Goal: Complete application form: Complete application form

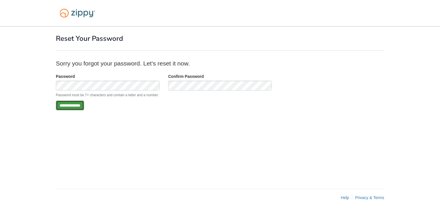
click at [84, 104] on input "**********" at bounding box center [70, 106] width 28 height 10
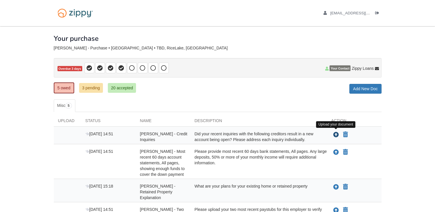
click at [337, 133] on icon "Upload Timothy Tripp - Credit Inquiries" at bounding box center [336, 135] width 6 height 6
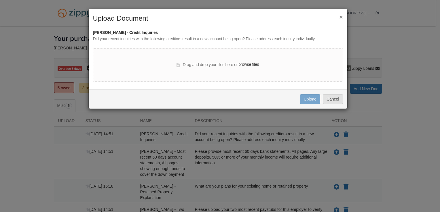
click at [246, 66] on label "browse files" at bounding box center [248, 65] width 20 height 6
click at [0, 0] on input "browse files" at bounding box center [0, 0] width 0 height 0
click at [341, 17] on button "×" at bounding box center [340, 17] width 3 height 6
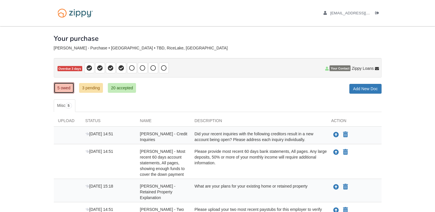
click at [65, 87] on link "5 owed" at bounding box center [64, 88] width 20 height 11
click at [335, 152] on icon "Upload Timothy Tripp - Most recent 60 days account statements, All pages, showi…" at bounding box center [336, 153] width 6 height 6
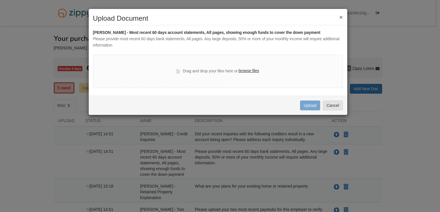
click at [245, 71] on label "browse files" at bounding box center [248, 71] width 20 height 6
click at [0, 0] on input "browse files" at bounding box center [0, 0] width 0 height 0
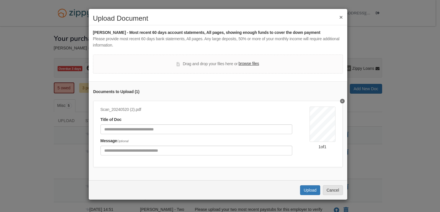
click at [339, 16] on button "×" at bounding box center [340, 17] width 3 height 6
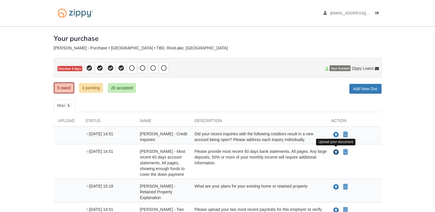
click at [335, 150] on icon "Upload Timothy Tripp - Most recent 60 days account statements, All pages, showi…" at bounding box center [336, 153] width 6 height 6
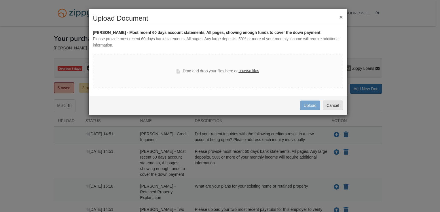
click at [341, 16] on button "×" at bounding box center [340, 17] width 3 height 6
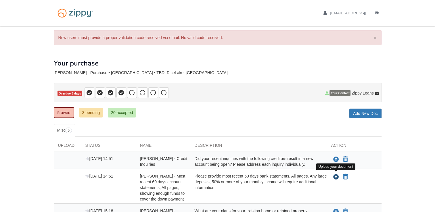
click at [336, 175] on icon "Upload Timothy Tripp - Most recent 60 days account statements, All pages, showi…" at bounding box center [336, 178] width 6 height 6
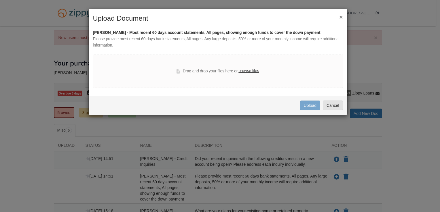
click at [255, 72] on label "browse files" at bounding box center [248, 71] width 20 height 6
click at [0, 0] on input "browse files" at bounding box center [0, 0] width 0 height 0
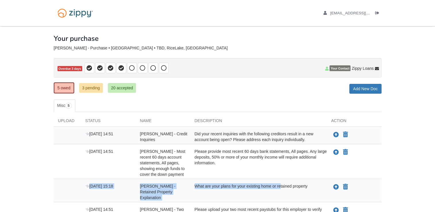
drag, startPoint x: 269, startPoint y: 192, endPoint x: 332, endPoint y: 154, distance: 73.4
click at [332, 154] on div "[DATE] 14:51 [PERSON_NAME] - Credit Inquiries Did your recent inquiries with th…" at bounding box center [218, 188] width 328 height 122
drag, startPoint x: 332, startPoint y: 154, endPoint x: 339, endPoint y: 151, distance: 7.6
click at [339, 151] on button "Upload your document" at bounding box center [336, 152] width 7 height 7
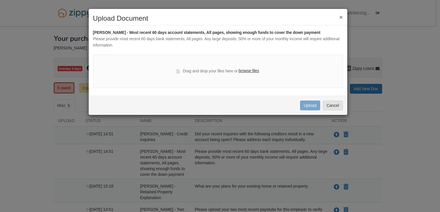
click at [252, 69] on label "browse files" at bounding box center [248, 71] width 20 height 6
click at [0, 0] on input "browse files" at bounding box center [0, 0] width 0 height 0
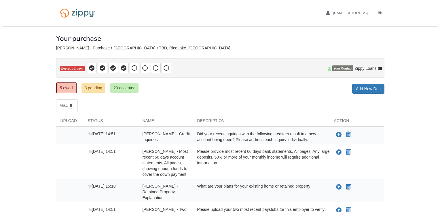
scroll to position [76, 0]
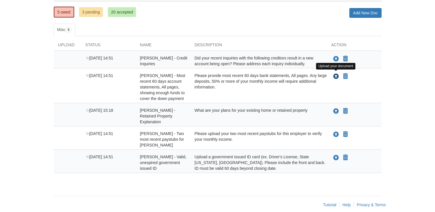
click at [335, 75] on icon "Upload Timothy Tripp - Most recent 60 days account statements, All pages, showi…" at bounding box center [336, 77] width 6 height 6
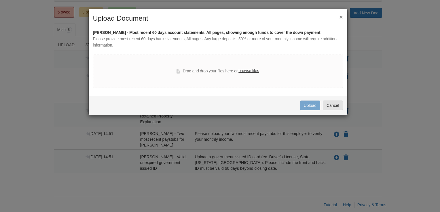
click at [250, 71] on label "browse files" at bounding box center [248, 71] width 20 height 6
click at [0, 0] on input "browse files" at bounding box center [0, 0] width 0 height 0
click at [341, 15] on button "×" at bounding box center [340, 17] width 3 height 6
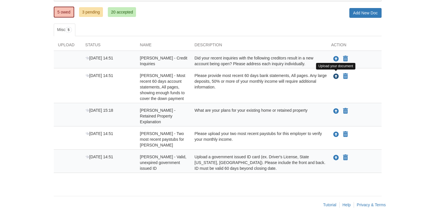
click at [335, 75] on icon "Upload Timothy Tripp - Most recent 60 days account statements, All pages, showi…" at bounding box center [336, 77] width 6 height 6
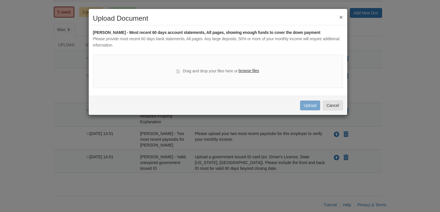
click at [252, 70] on label "browse files" at bounding box center [248, 71] width 20 height 6
click at [0, 0] on input "browse files" at bounding box center [0, 0] width 0 height 0
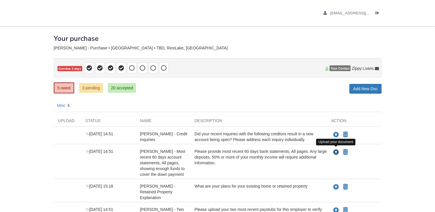
click at [335, 150] on icon "Upload Timothy Tripp - Most recent 60 days account statements, All pages, showi…" at bounding box center [336, 153] width 6 height 6
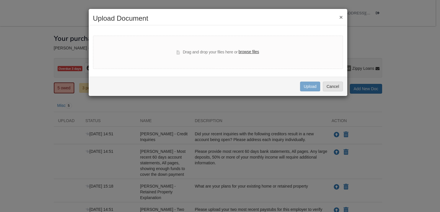
click at [254, 52] on label "browse files" at bounding box center [248, 52] width 20 height 6
click at [0, 0] on input "browse files" at bounding box center [0, 0] width 0 height 0
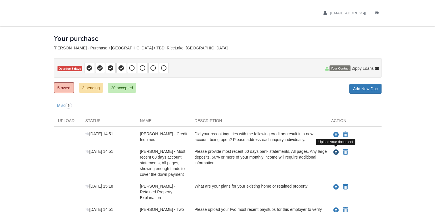
click at [336, 151] on icon "Upload Timothy Tripp - Most recent 60 days account statements, All pages, showi…" at bounding box center [336, 153] width 6 height 6
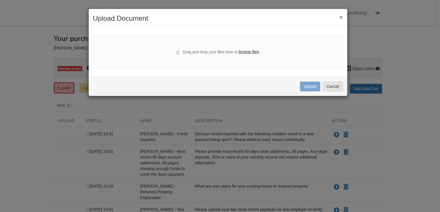
click at [252, 52] on label "browse files" at bounding box center [248, 52] width 20 height 6
click at [0, 0] on input "browse files" at bounding box center [0, 0] width 0 height 0
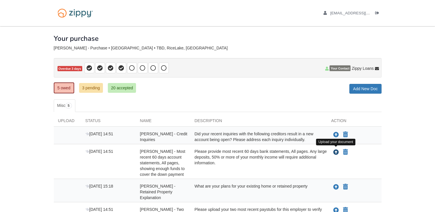
click at [336, 150] on icon "Upload Timothy Tripp - Most recent 60 days account statements, All pages, showi…" at bounding box center [336, 153] width 6 height 6
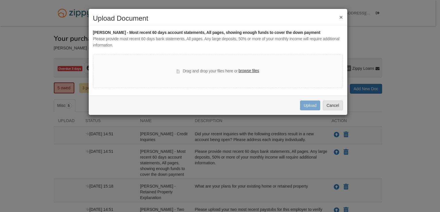
click at [255, 72] on label "browse files" at bounding box center [248, 71] width 20 height 6
click at [0, 0] on input "browse files" at bounding box center [0, 0] width 0 height 0
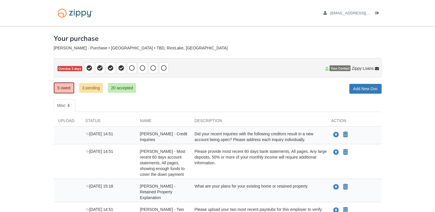
click at [168, 190] on span "[PERSON_NAME] - Retained Property Explanation" at bounding box center [158, 192] width 36 height 16
drag, startPoint x: 0, startPoint y: 0, endPoint x: 168, endPoint y: 190, distance: 253.4
click at [168, 190] on span "[PERSON_NAME] - Retained Property Explanation" at bounding box center [158, 192] width 36 height 16
drag, startPoint x: 168, startPoint y: 190, endPoint x: 209, endPoint y: 192, distance: 41.8
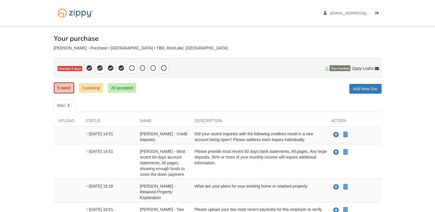
click at [209, 192] on div "What are your plans for your existing home or retained property" at bounding box center [258, 192] width 137 height 17
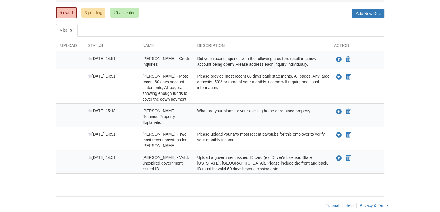
scroll to position [76, 0]
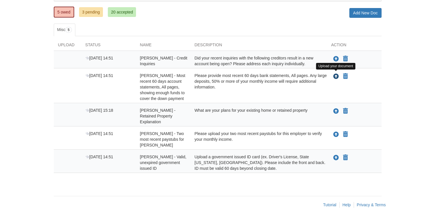
click at [335, 75] on icon "Upload Timothy Tripp - Most recent 60 days account statements, All pages, showi…" at bounding box center [336, 77] width 6 height 6
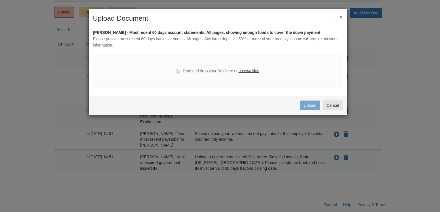
click at [246, 70] on label "browse files" at bounding box center [248, 71] width 20 height 6
click at [0, 0] on input "browse files" at bounding box center [0, 0] width 0 height 0
click at [342, 14] on button "×" at bounding box center [340, 17] width 3 height 6
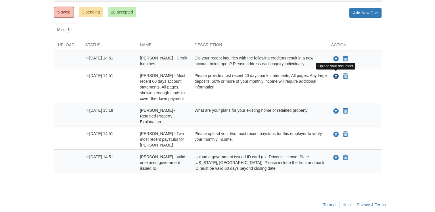
click at [337, 78] on icon "Upload Timothy Tripp - Most recent 60 days account statements, All pages, showi…" at bounding box center [336, 77] width 6 height 6
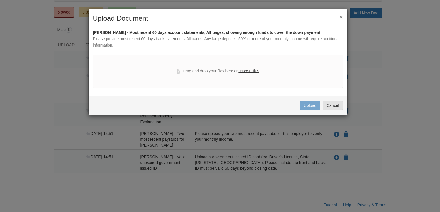
click at [253, 70] on label "browse files" at bounding box center [248, 71] width 20 height 6
click at [0, 0] on input "browse files" at bounding box center [0, 0] width 0 height 0
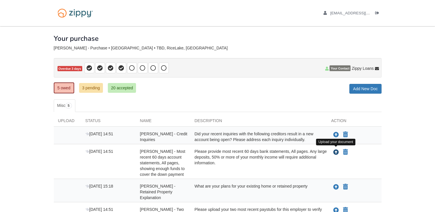
click at [336, 150] on icon "Upload Timothy Tripp - Most recent 60 days account statements, All pages, showi…" at bounding box center [336, 153] width 6 height 6
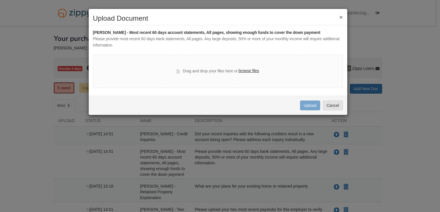
click at [247, 71] on label "browse files" at bounding box center [248, 71] width 20 height 6
click at [0, 0] on input "browse files" at bounding box center [0, 0] width 0 height 0
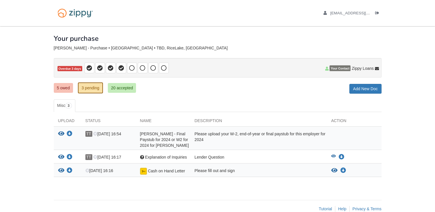
click at [213, 152] on div "View your document Download your document TT [DATE] 16:17 Question Explanation …" at bounding box center [218, 157] width 328 height 14
click at [178, 156] on span "Explanation of Inquiries" at bounding box center [166, 157] width 42 height 5
click at [264, 150] on div "View your document Download your document TT Sep 28 16:17 Question Explanation …" at bounding box center [218, 157] width 328 height 14
click at [69, 103] on span "3" at bounding box center [68, 106] width 7 height 6
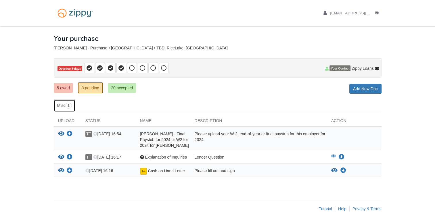
click at [69, 103] on span "3" at bounding box center [68, 106] width 7 height 6
click at [89, 85] on link "3 pending" at bounding box center [90, 88] width 25 height 11
click at [64, 86] on link "5 owed" at bounding box center [63, 88] width 19 height 10
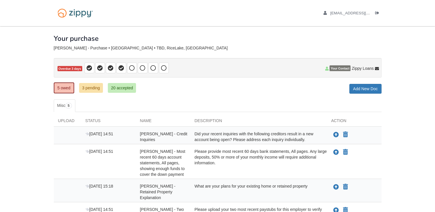
click at [225, 136] on div "Did your recent inquiries with the following creditors result in a new account …" at bounding box center [258, 137] width 137 height 12
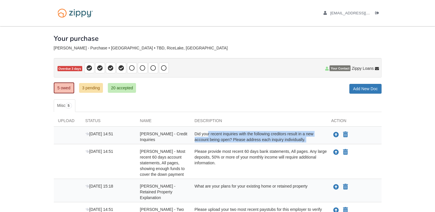
click at [225, 136] on div "Did your recent inquiries with the following creditors result in a new account …" at bounding box center [258, 137] width 137 height 12
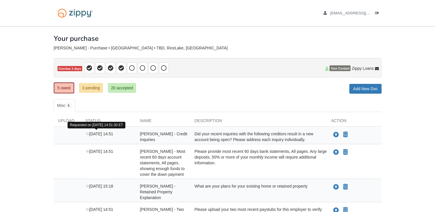
click at [88, 133] on icon at bounding box center [87, 134] width 4 height 4
click at [104, 132] on span "[DATE] 14:51" at bounding box center [99, 134] width 28 height 5
click at [132, 135] on div "[DATE] 14:51" at bounding box center [108, 137] width 55 height 12
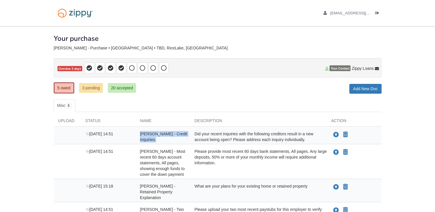
drag, startPoint x: 132, startPoint y: 135, endPoint x: 185, endPoint y: 140, distance: 52.6
click at [185, 140] on div "Sep 26 14:51 Timothy Tripp - Credit Inquiries Did your recent inquiries with th…" at bounding box center [218, 137] width 328 height 12
click at [295, 96] on div "× × × Pending Add Document Notice document will be included in the email sent t…" at bounding box center [218, 146] width 328 height 240
click at [336, 150] on icon "Upload Timothy Tripp - Most recent 60 days account statements, All pages, showi…" at bounding box center [336, 153] width 6 height 6
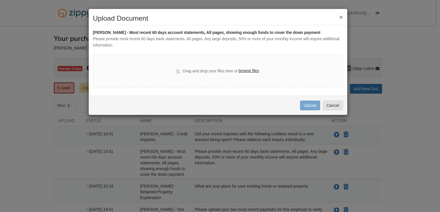
click at [249, 70] on label "browse files" at bounding box center [248, 71] width 20 height 6
click at [0, 0] on input "browse files" at bounding box center [0, 0] width 0 height 0
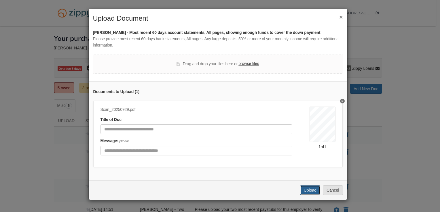
click at [309, 195] on button "Upload" at bounding box center [310, 191] width 20 height 10
click at [309, 193] on div "Uploading..." at bounding box center [306, 190] width 22 height 6
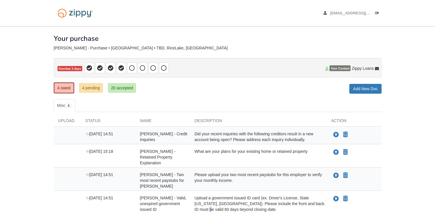
drag, startPoint x: 0, startPoint y: 0, endPoint x: 309, endPoint y: 195, distance: 365.8
click at [309, 195] on div "Upload a government issued ID card (ex. Driver's License, State [US_STATE], [GE…" at bounding box center [258, 203] width 137 height 17
click at [335, 173] on icon "Upload Timothy Tripp - Two most recent paystubs for EH Reid" at bounding box center [336, 176] width 6 height 6
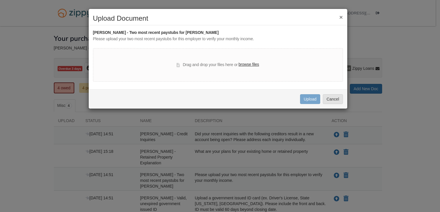
click at [248, 65] on label "browse files" at bounding box center [248, 65] width 20 height 6
click at [0, 0] on input "browse files" at bounding box center [0, 0] width 0 height 0
click at [251, 64] on label "browse files" at bounding box center [248, 65] width 20 height 6
click at [0, 0] on input "browse files" at bounding box center [0, 0] width 0 height 0
